Goal: Find specific page/section: Find specific page/section

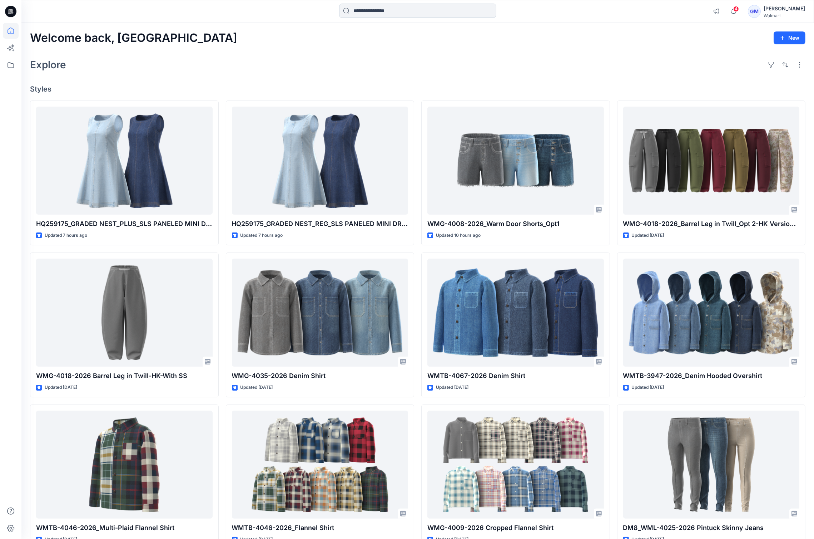
click at [461, 15] on input at bounding box center [417, 11] width 157 height 14
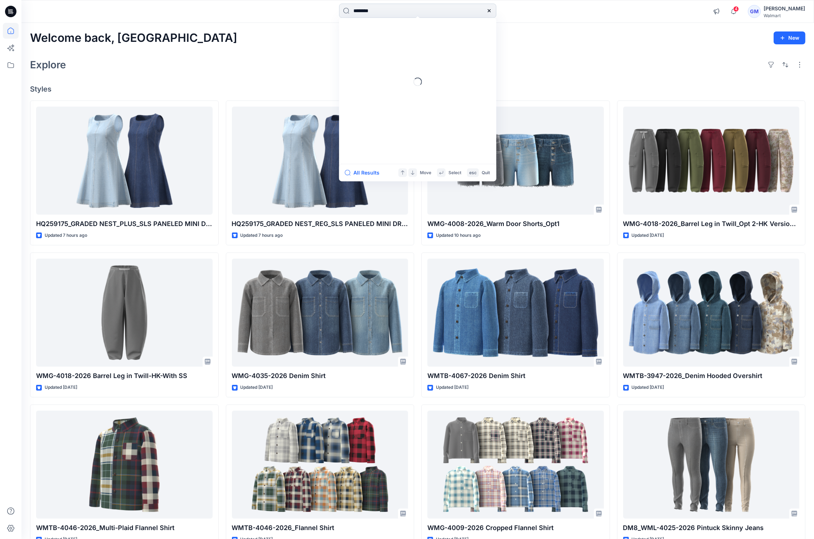
type input "*********"
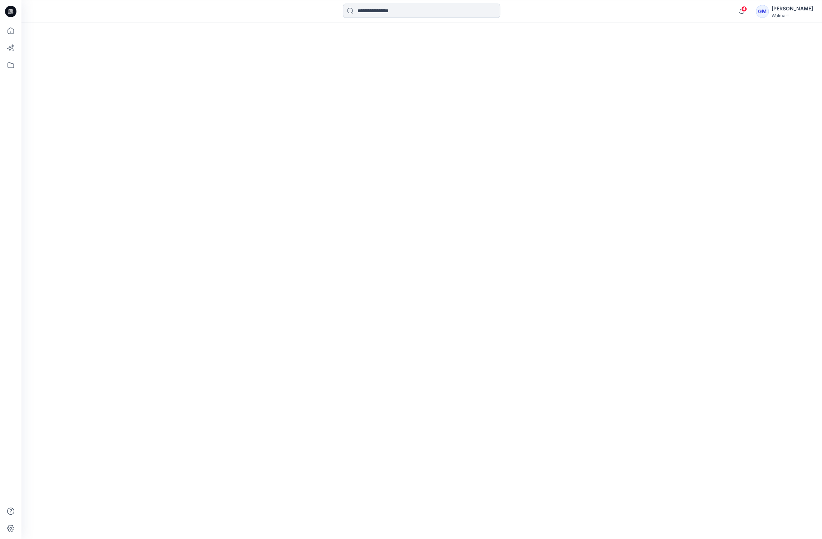
click at [348, 16] on input at bounding box center [421, 11] width 157 height 14
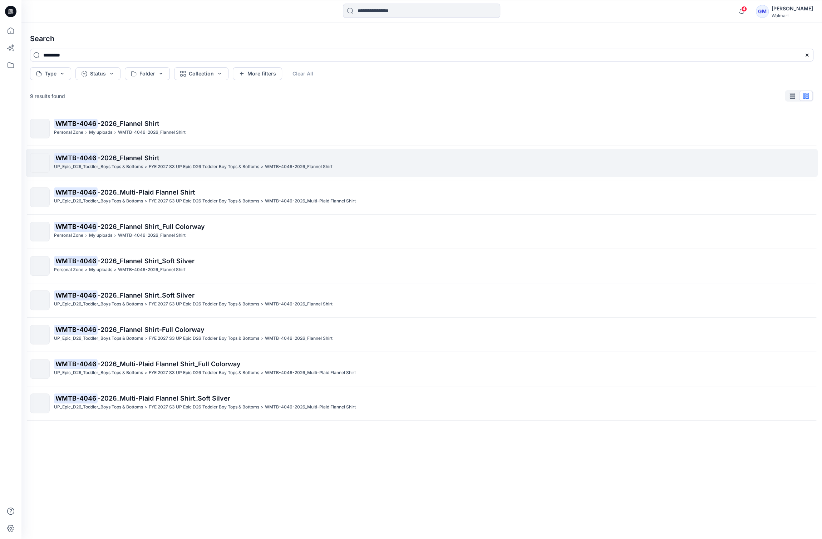
click at [205, 154] on p "WMTB-4046 -2026_Flannel Shirt" at bounding box center [433, 158] width 759 height 10
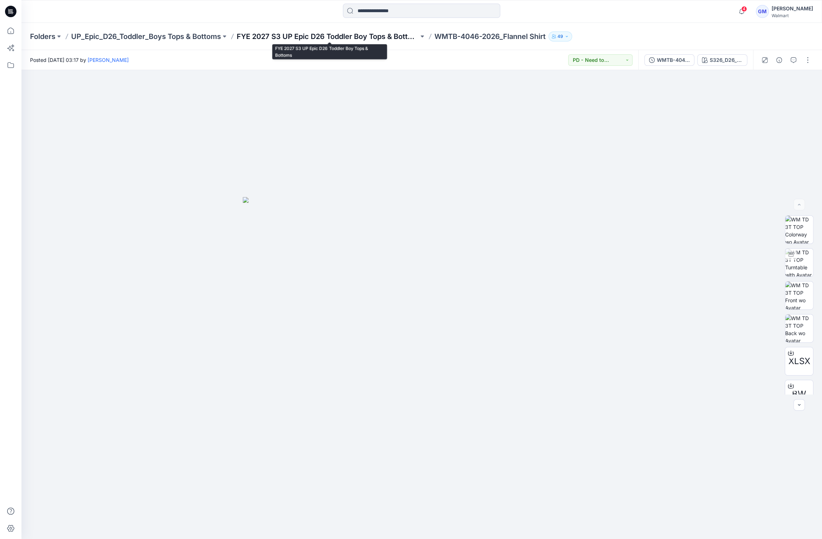
click at [379, 36] on p "FYE 2027 S3 UP Epic D26 Toddler Boy Tops & Bottoms" at bounding box center [328, 36] width 182 height 10
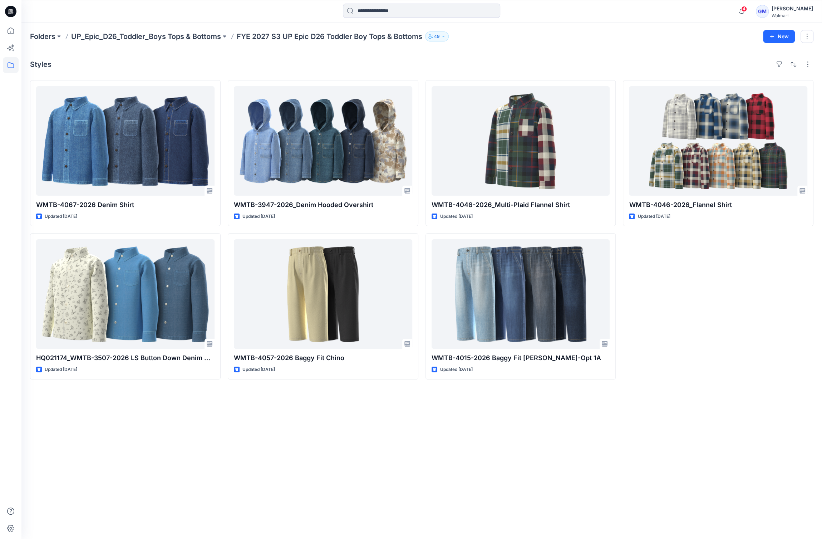
click at [2, 221] on div at bounding box center [10, 269] width 21 height 539
